Goal: Task Accomplishment & Management: Complete application form

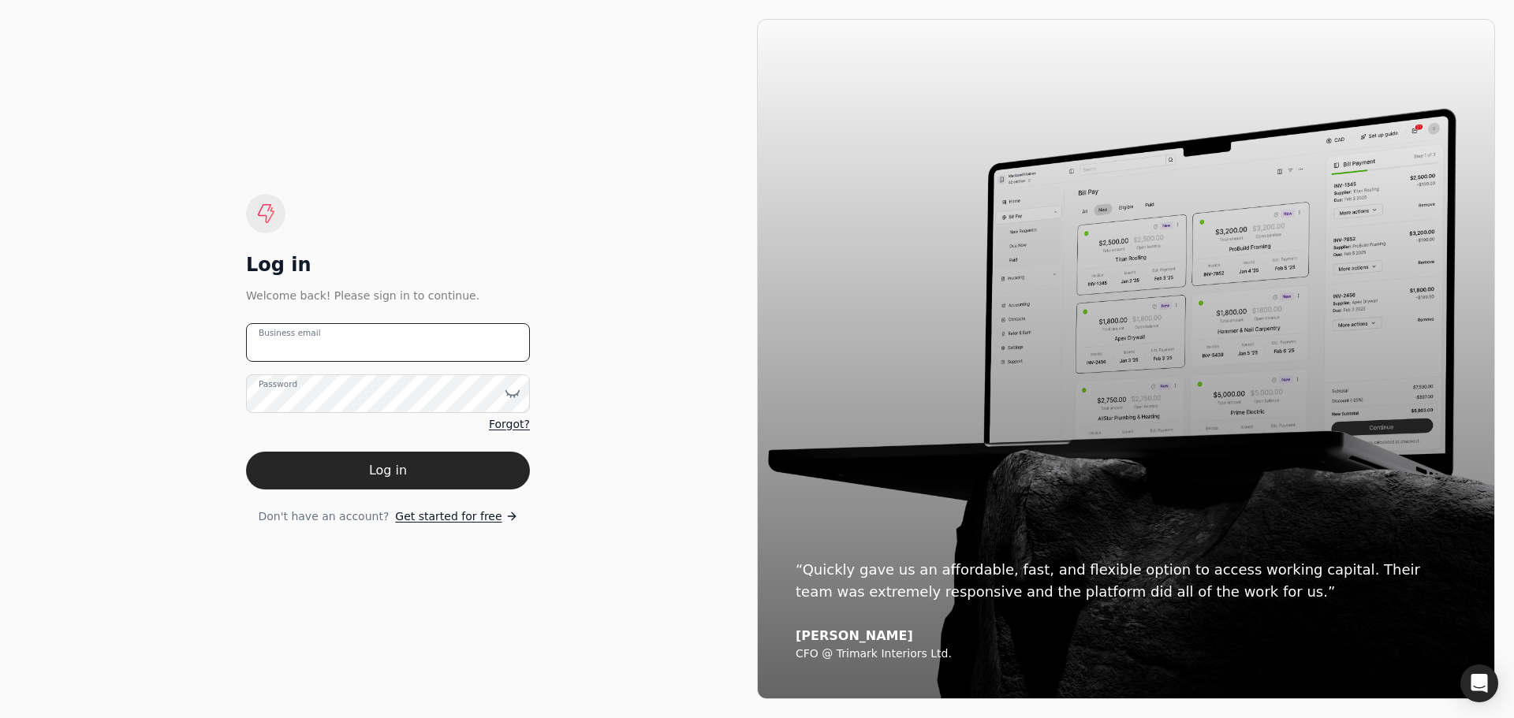
click at [272, 341] on email "Business email" at bounding box center [388, 342] width 284 height 39
type email "[EMAIL_ADDRESS][DOMAIN_NAME]"
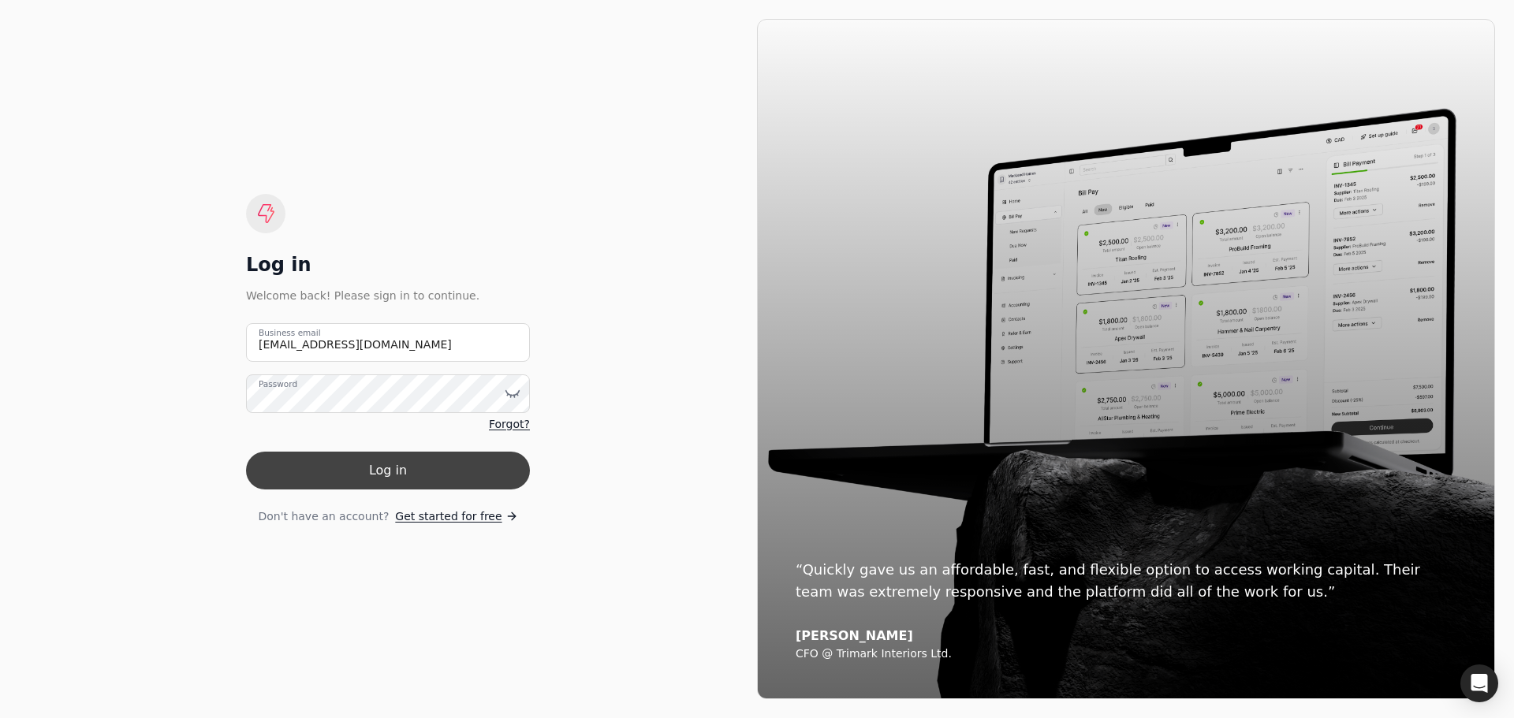
click at [403, 476] on button "Log in" at bounding box center [388, 471] width 284 height 38
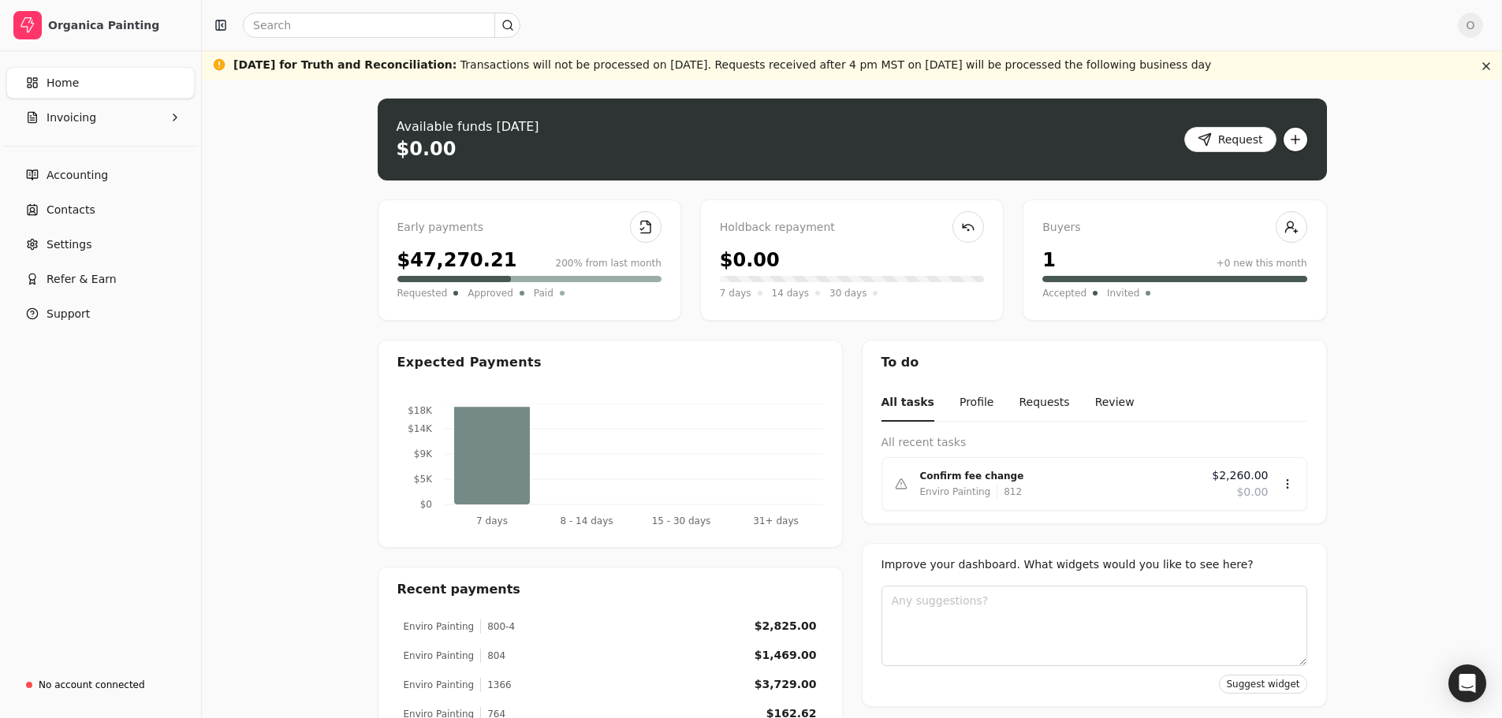
click at [1296, 142] on button "button" at bounding box center [1295, 139] width 25 height 25
click at [1213, 198] on div "Upload invoice" at bounding box center [1232, 197] width 145 height 26
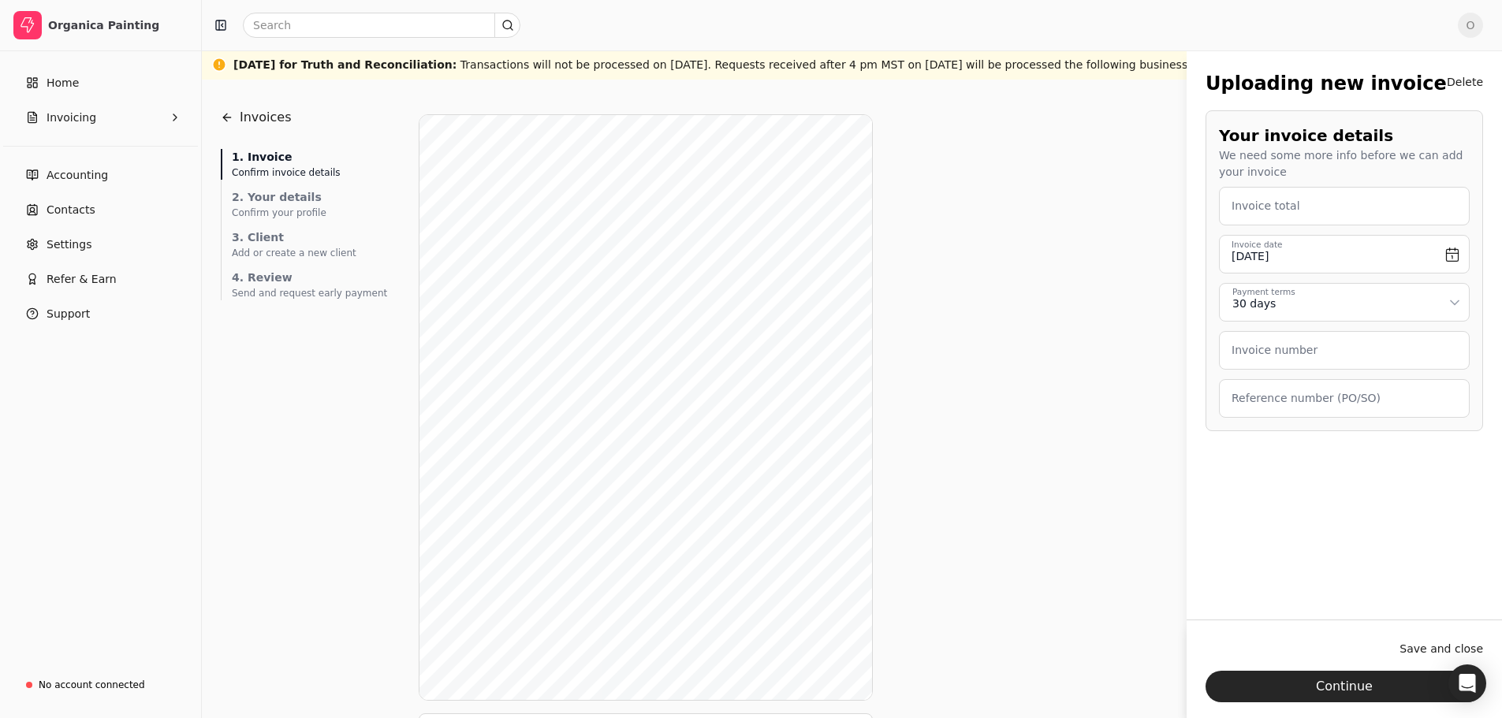
click at [1261, 204] on label "Invoice total" at bounding box center [1266, 206] width 69 height 17
click at [1261, 204] on total "Invoice total" at bounding box center [1344, 206] width 251 height 39
type total "3,390.00"
click at [1281, 341] on div "Invoice number" at bounding box center [1344, 350] width 251 height 39
type number "815"
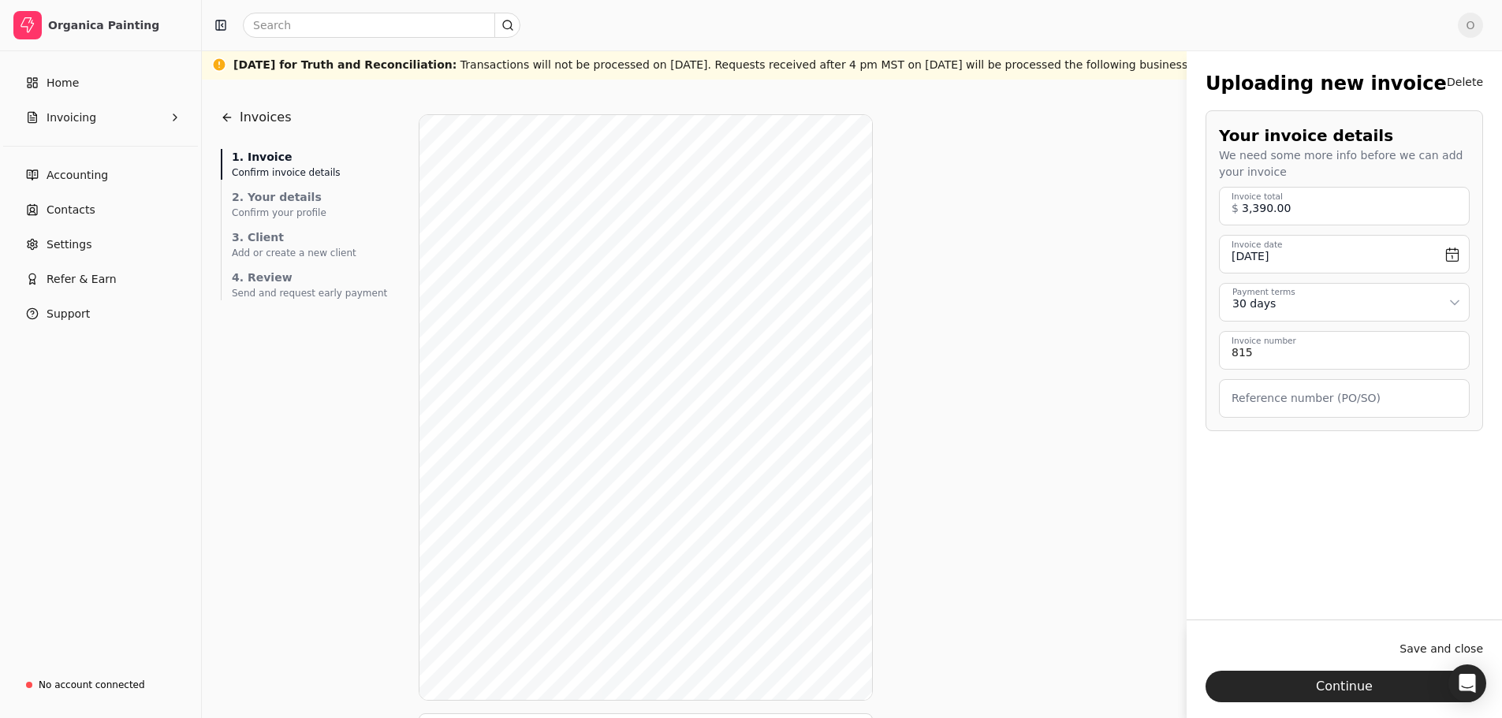
click at [1241, 406] on label "Reference number (PO/SO)" at bounding box center [1306, 398] width 149 height 17
click at [1241, 406] on \(PO\/SO\) "Reference number (PO/SO)" at bounding box center [1344, 398] width 251 height 39
type \(PO\/SO\) "1402 - stipple job"
click at [1357, 682] on button "Continue" at bounding box center [1345, 687] width 278 height 32
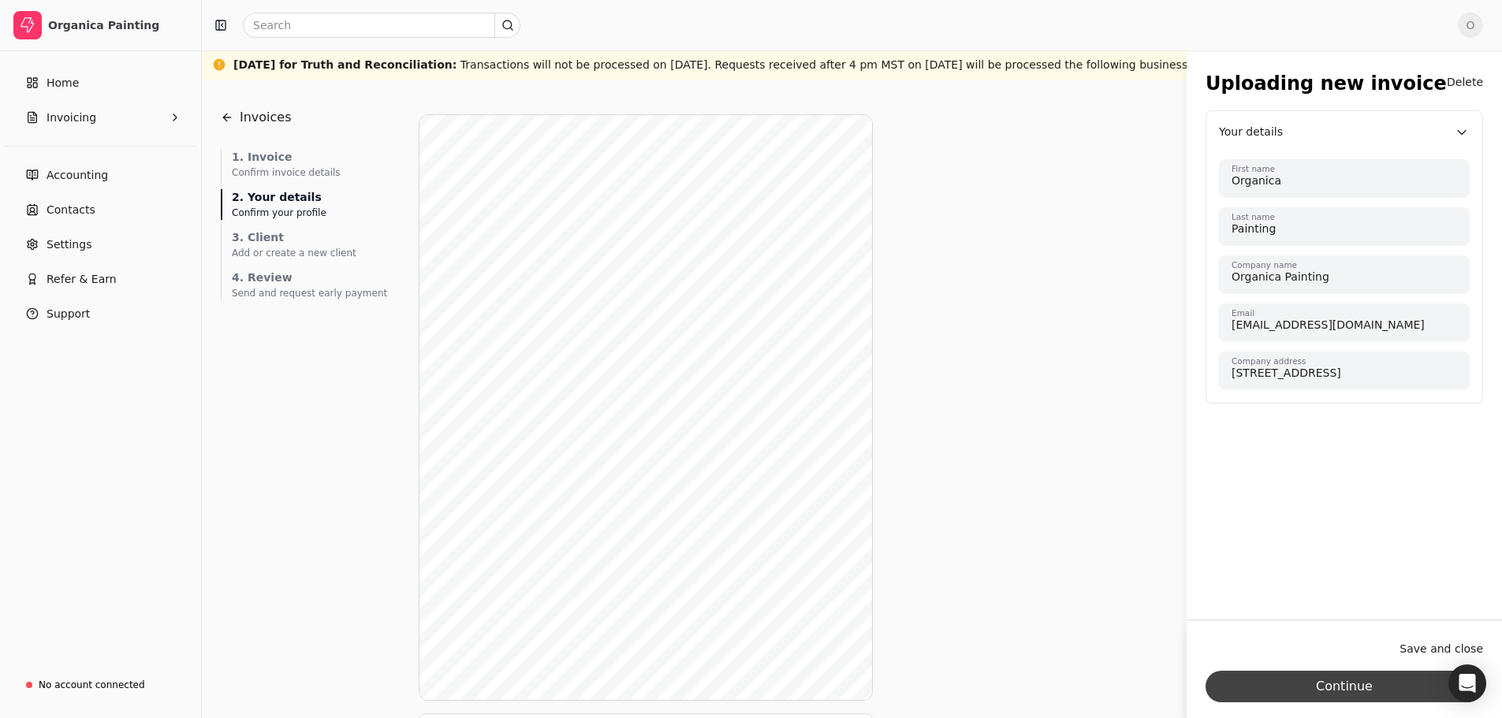
click at [1367, 689] on button "Continue" at bounding box center [1345, 687] width 278 height 32
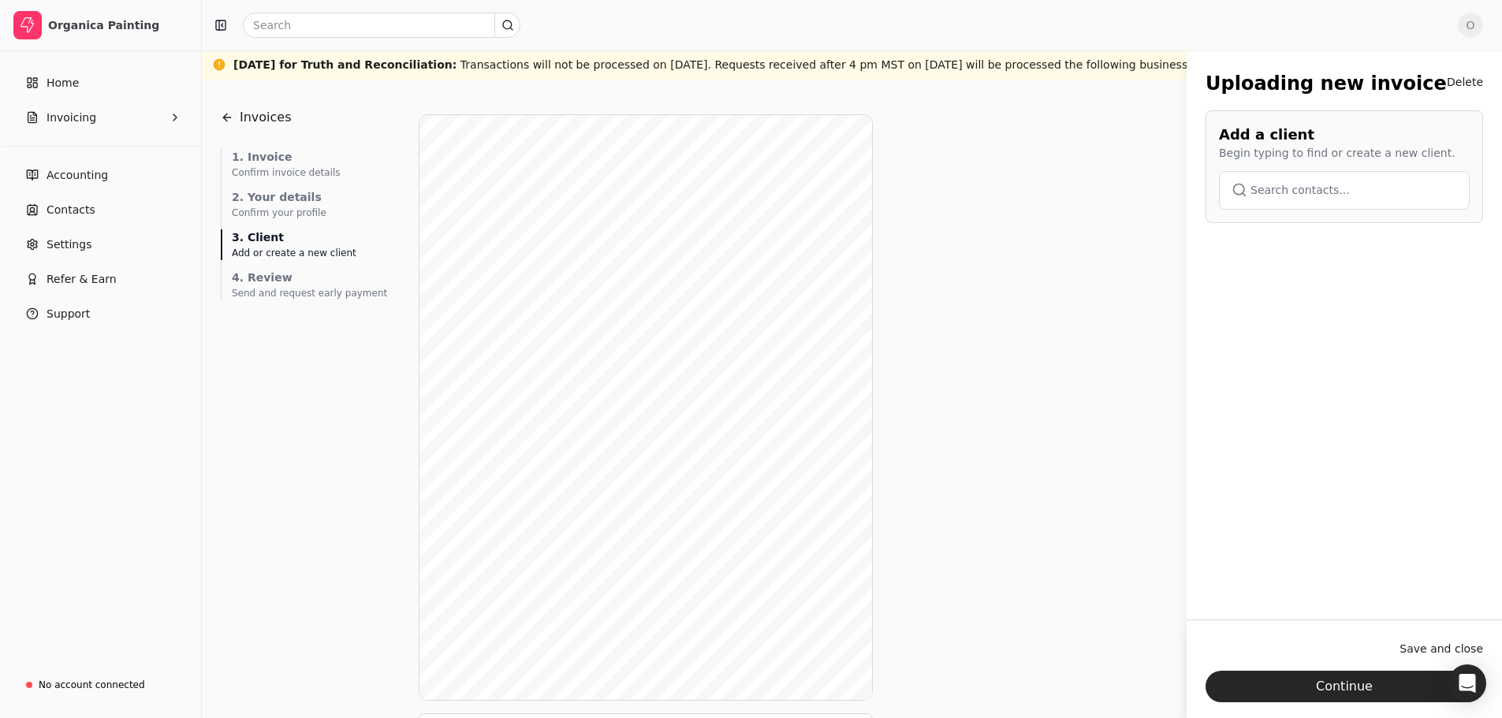
click at [1321, 188] on button "button" at bounding box center [1344, 190] width 251 height 38
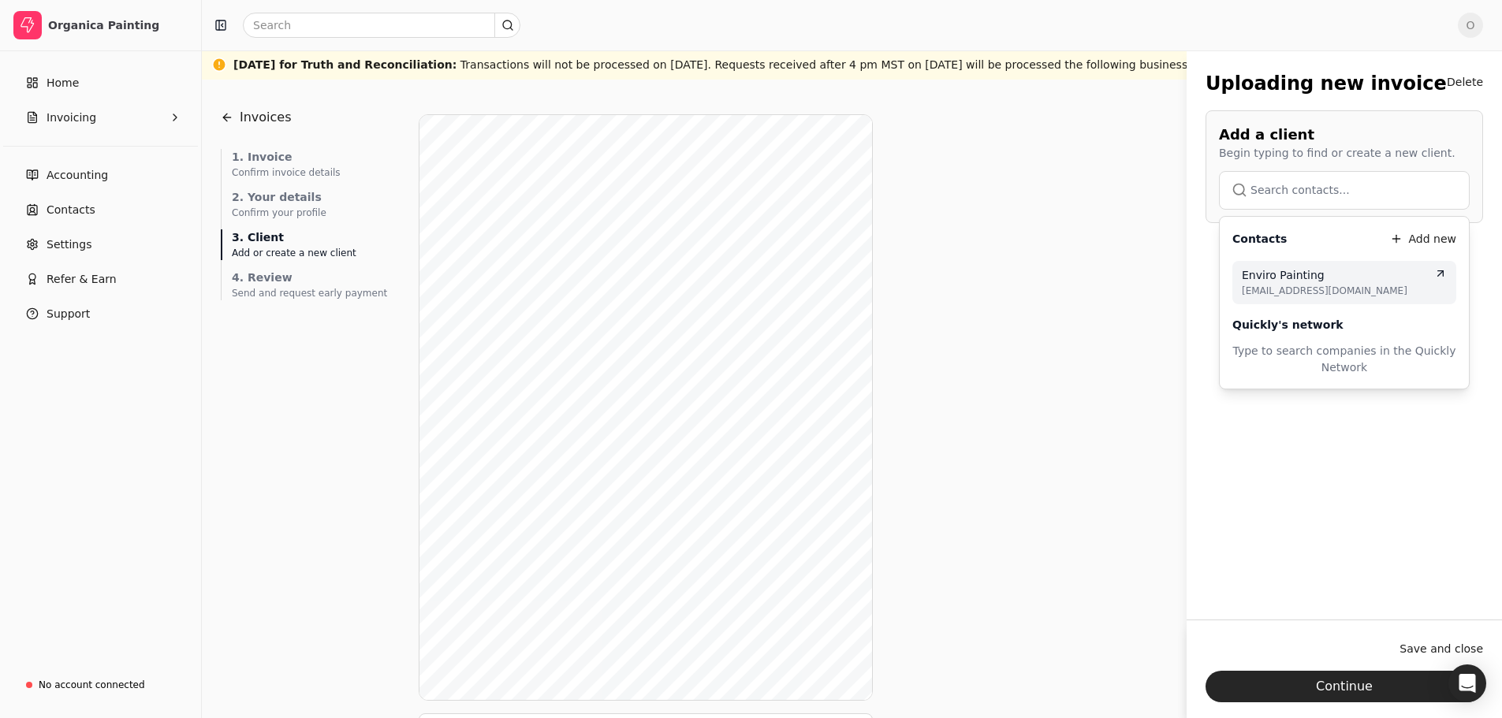
click at [1294, 271] on span "Enviro Painting" at bounding box center [1283, 275] width 83 height 17
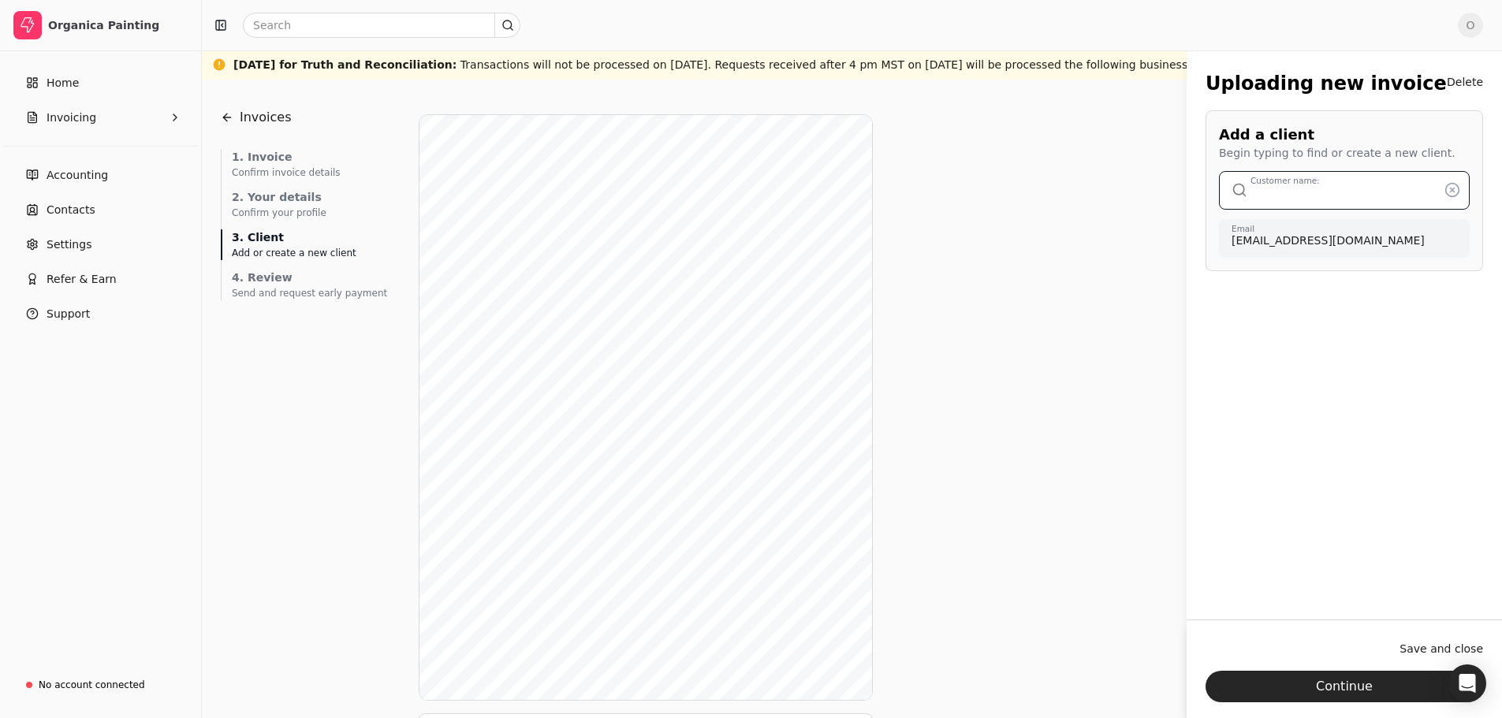
type input "Enviro Painting"
click at [1333, 689] on button "Continue" at bounding box center [1345, 687] width 278 height 32
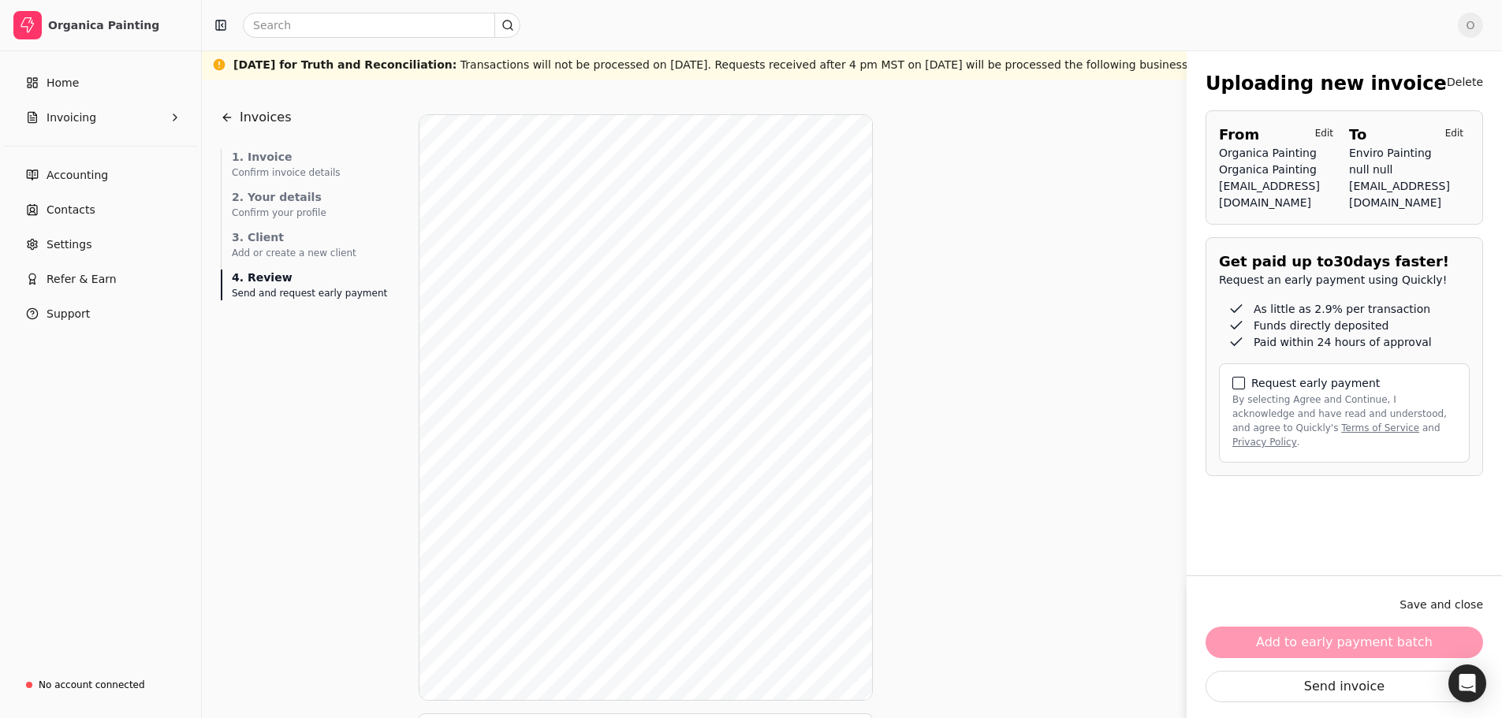
click at [1238, 389] on button "By selecting Agree and Continue, I acknowledge and have read and understood, an…" at bounding box center [1238, 383] width 13 height 13
click at [1377, 647] on button "Add to early payment batch" at bounding box center [1345, 643] width 278 height 32
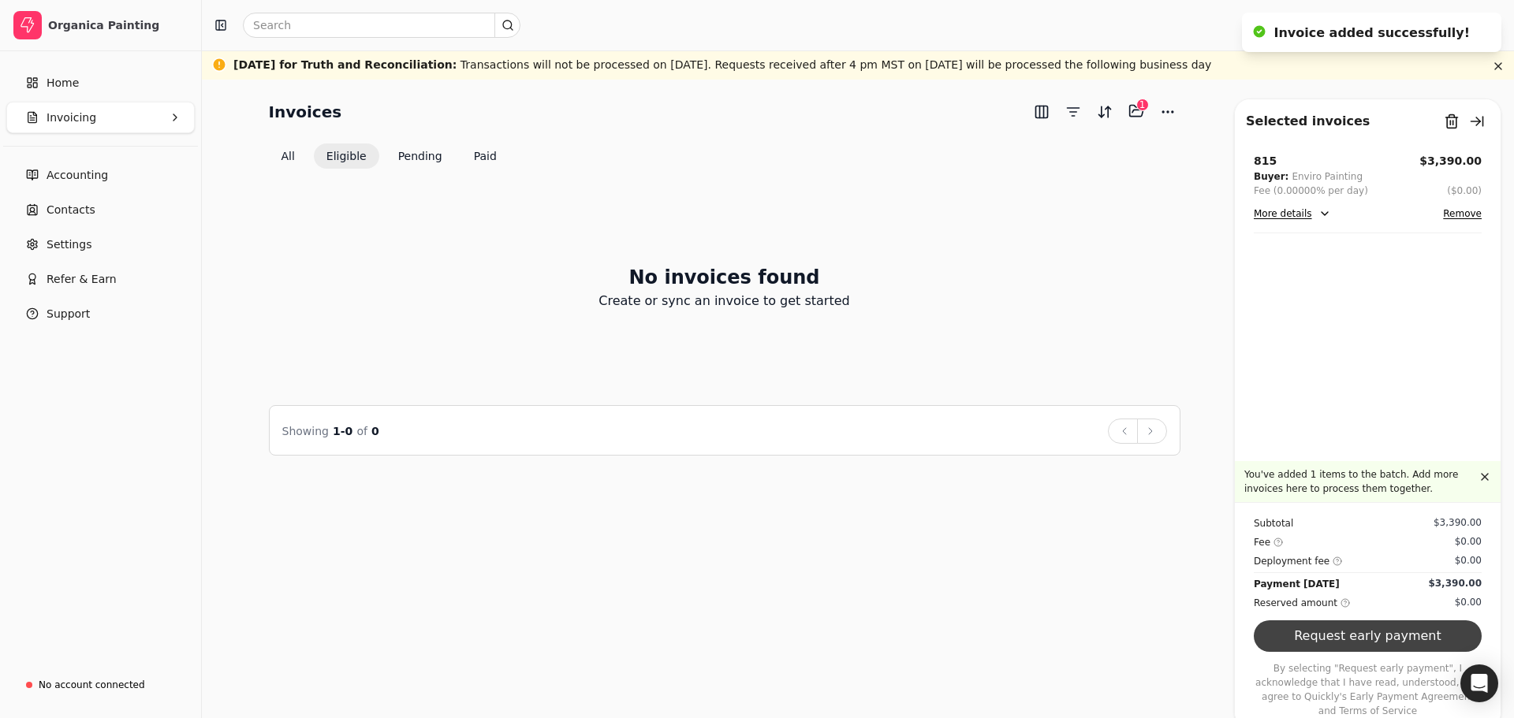
click at [1392, 651] on button "Request early payment" at bounding box center [1368, 636] width 228 height 32
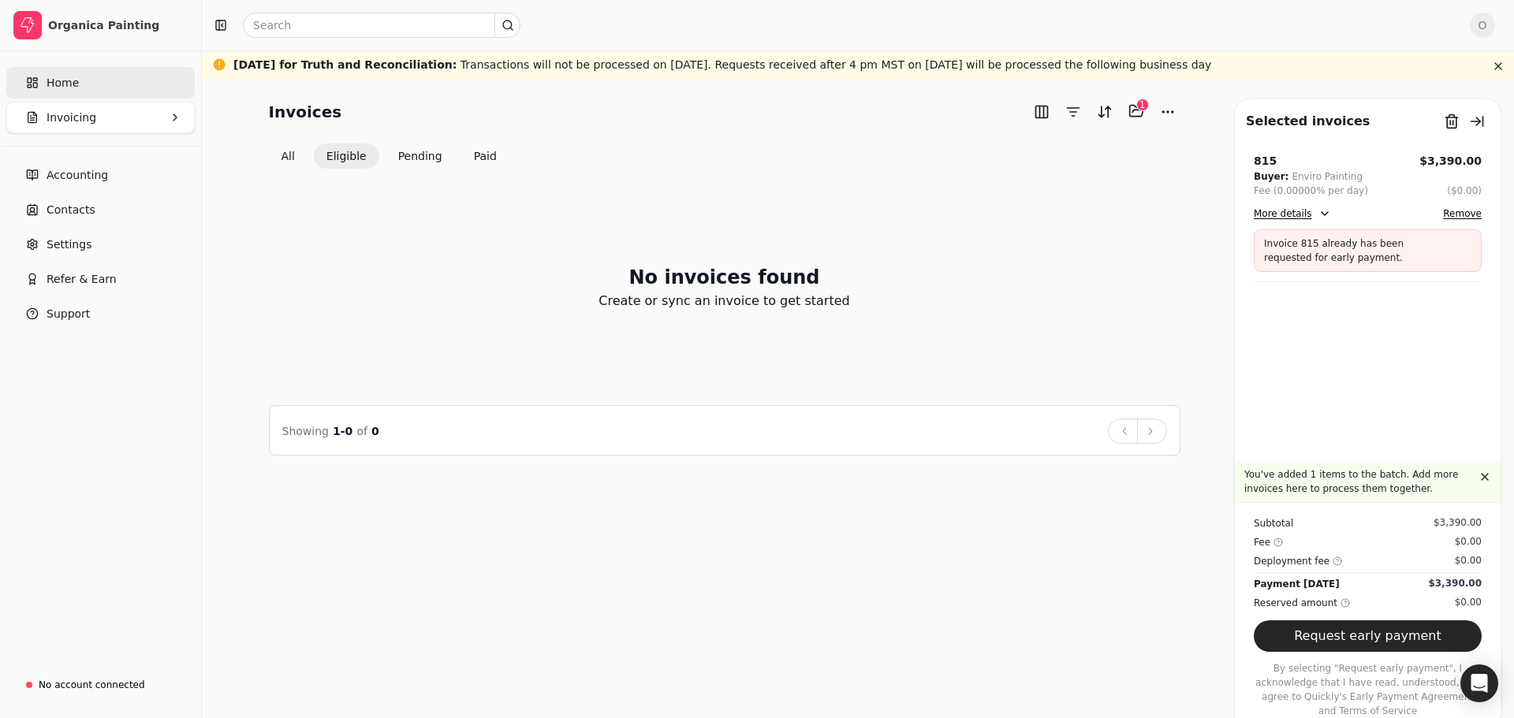
click at [52, 82] on span "Home" at bounding box center [63, 83] width 32 height 17
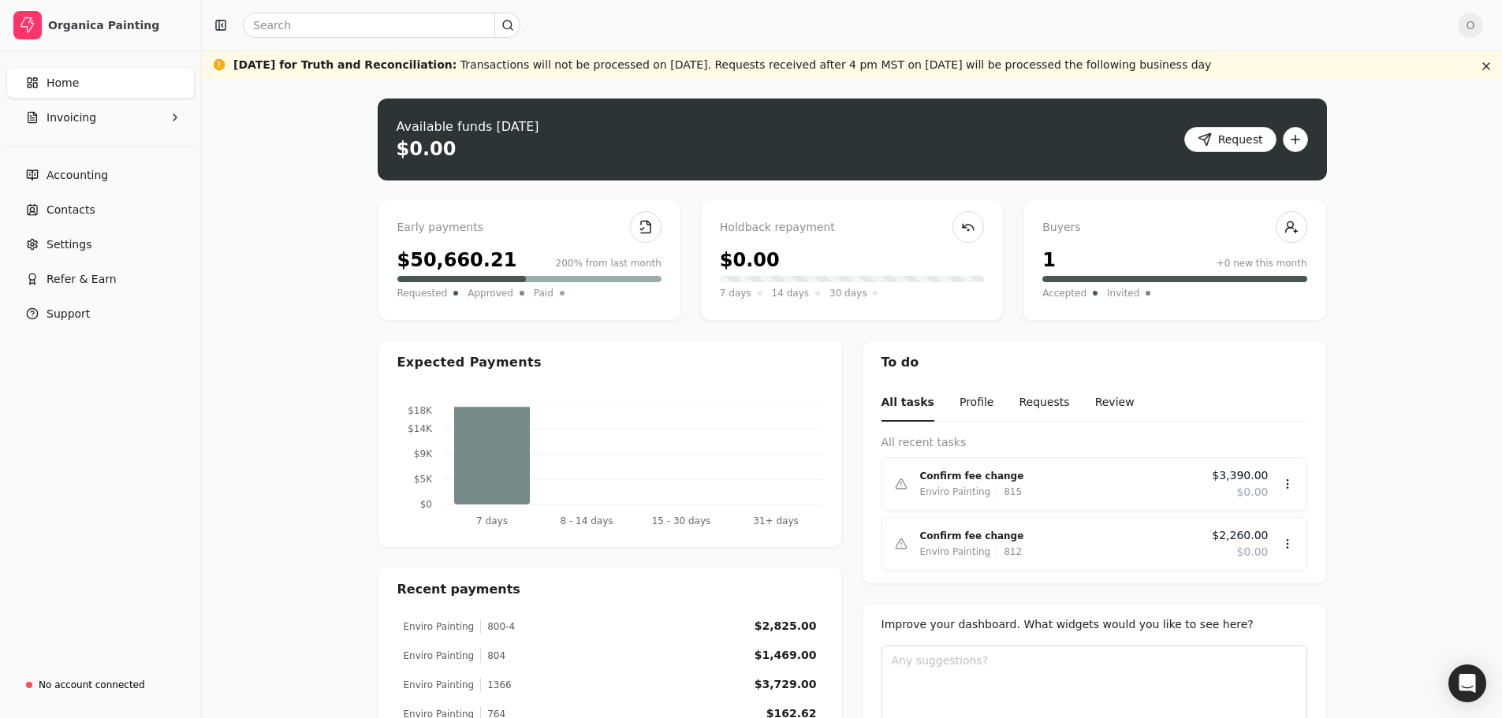
click at [258, 288] on div "Upload file: Drag your invoice here to upload or browse for files Available fun…" at bounding box center [852, 520] width 1300 height 881
